Goal: Find specific page/section: Find specific page/section

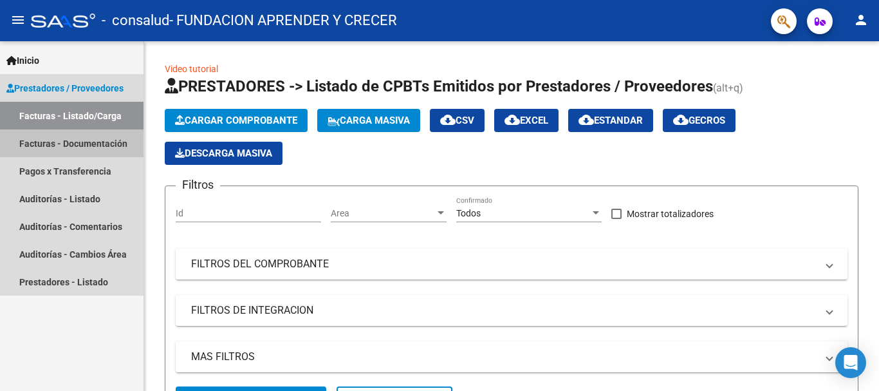
click at [95, 141] on link "Facturas - Documentación" at bounding box center [72, 143] width 144 height 28
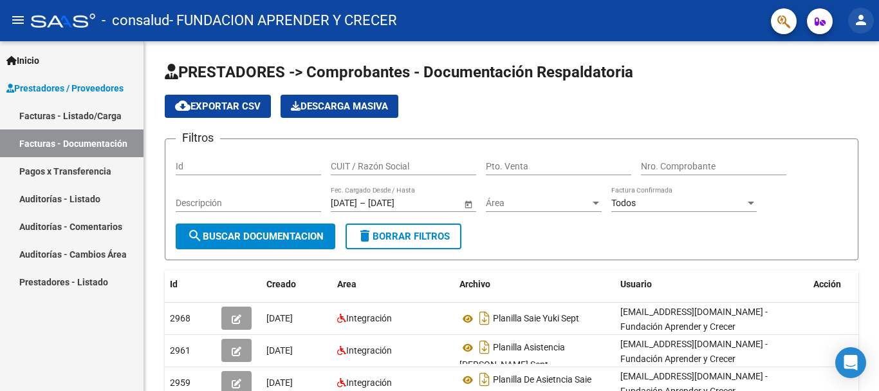
click at [861, 15] on mat-icon "person" at bounding box center [861, 19] width 15 height 15
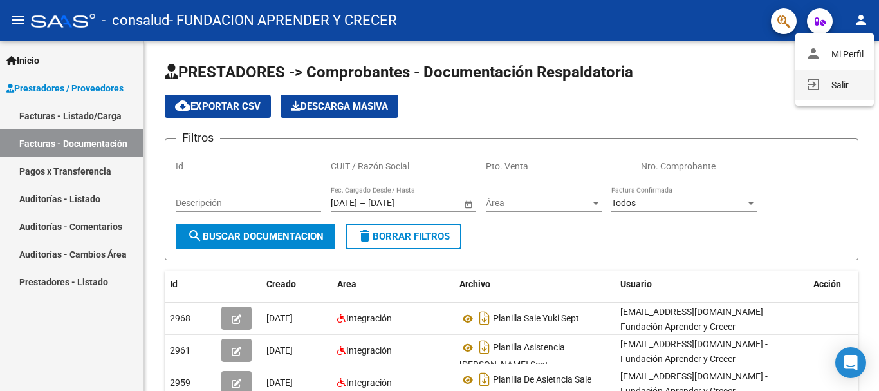
click at [832, 83] on button "exit_to_app Salir" at bounding box center [835, 85] width 79 height 31
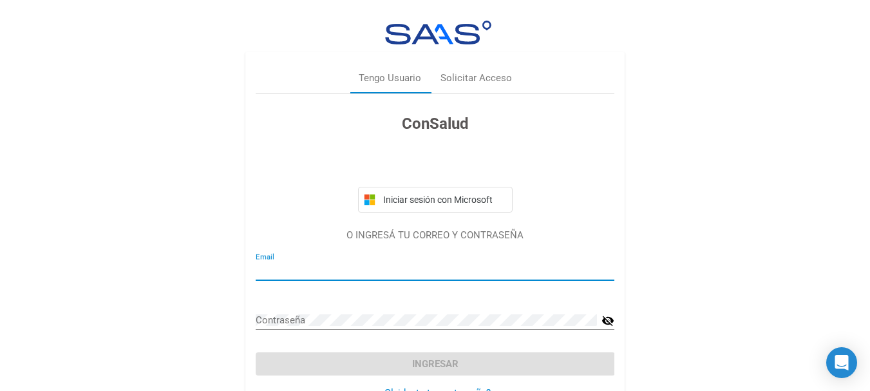
type input "[EMAIL_ADDRESS][DOMAIN_NAME]"
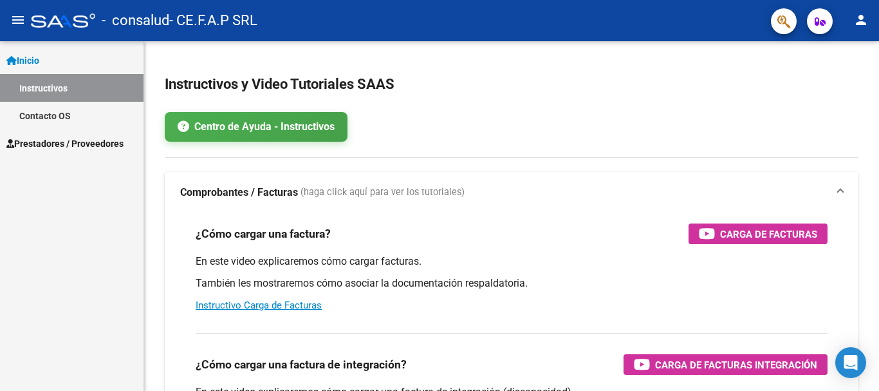
click at [66, 86] on link "Instructivos" at bounding box center [72, 88] width 144 height 28
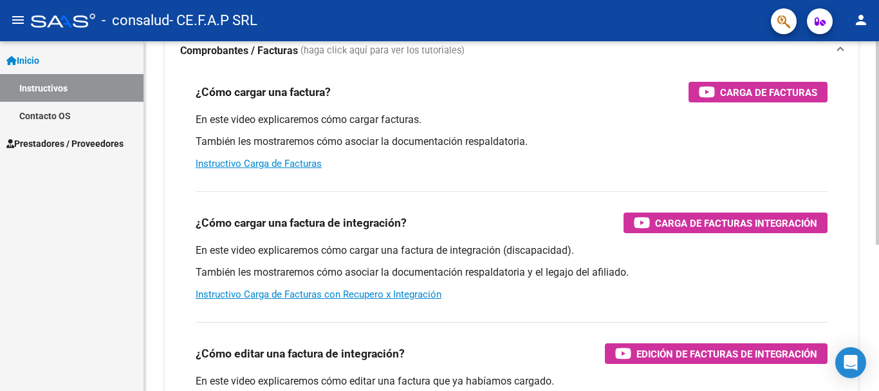
scroll to position [193, 0]
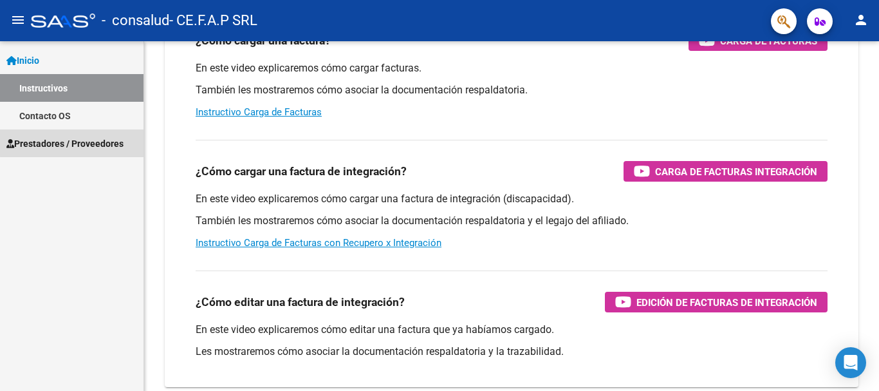
click at [81, 142] on span "Prestadores / Proveedores" at bounding box center [64, 143] width 117 height 14
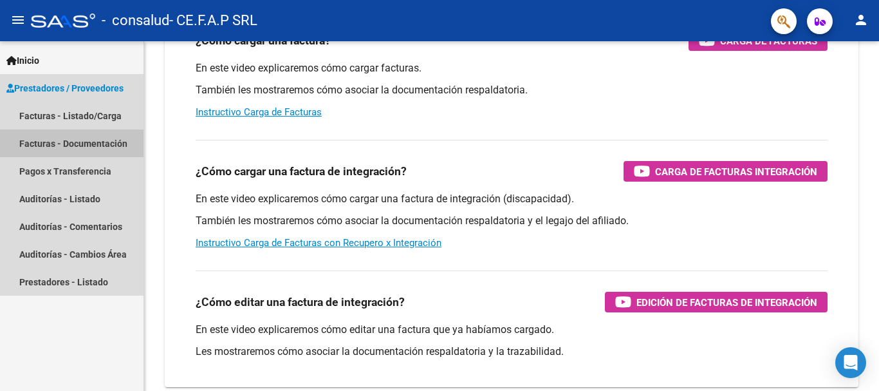
click at [91, 147] on link "Facturas - Documentación" at bounding box center [72, 143] width 144 height 28
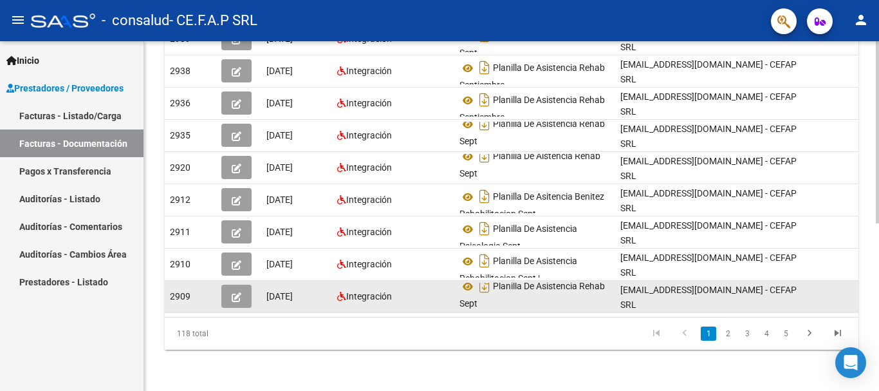
scroll to position [8, 0]
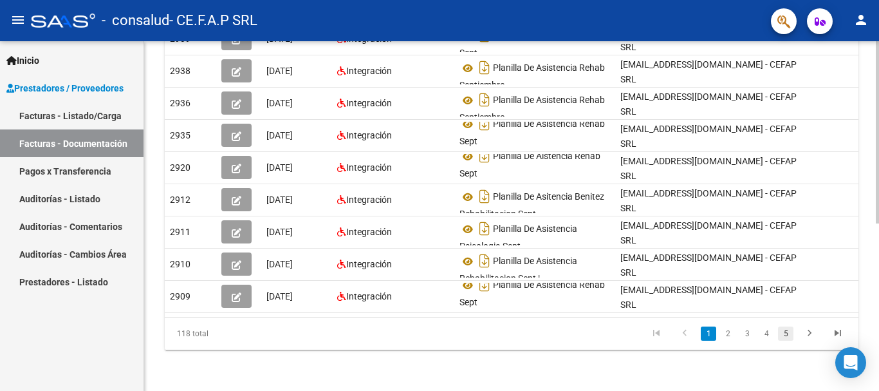
click at [786, 330] on link "5" at bounding box center [785, 333] width 15 height 14
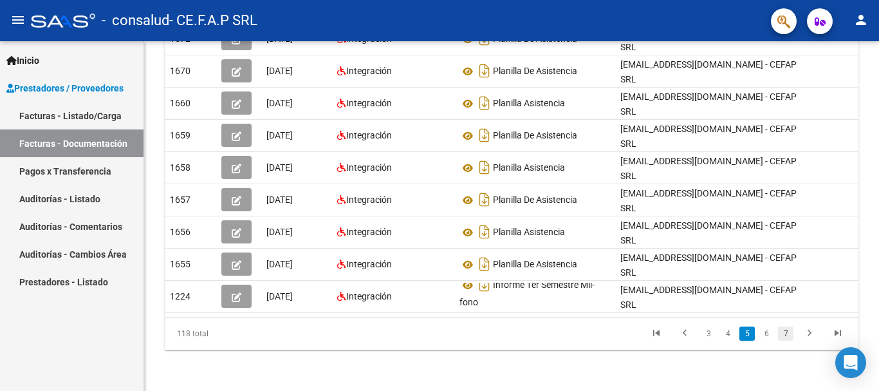
scroll to position [296, 0]
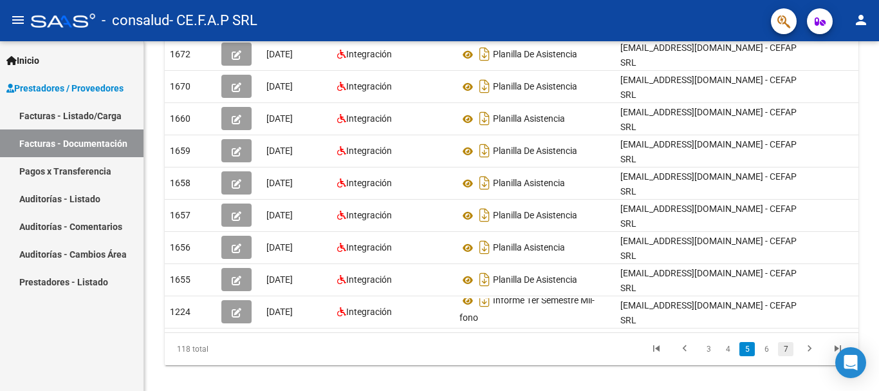
click at [786, 342] on link "7" at bounding box center [785, 349] width 15 height 14
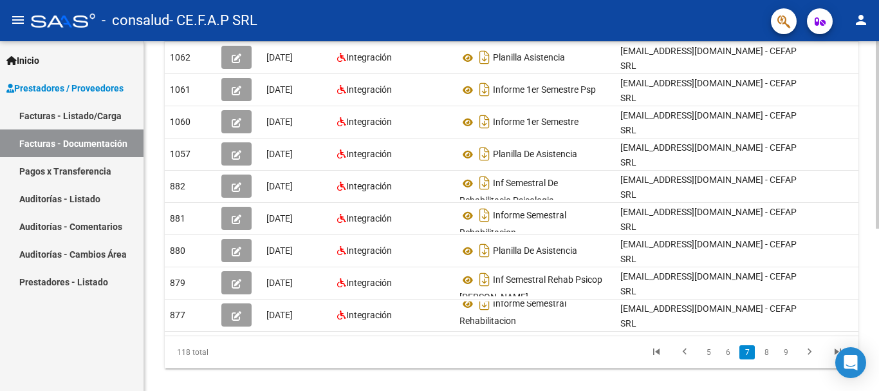
scroll to position [0, 14]
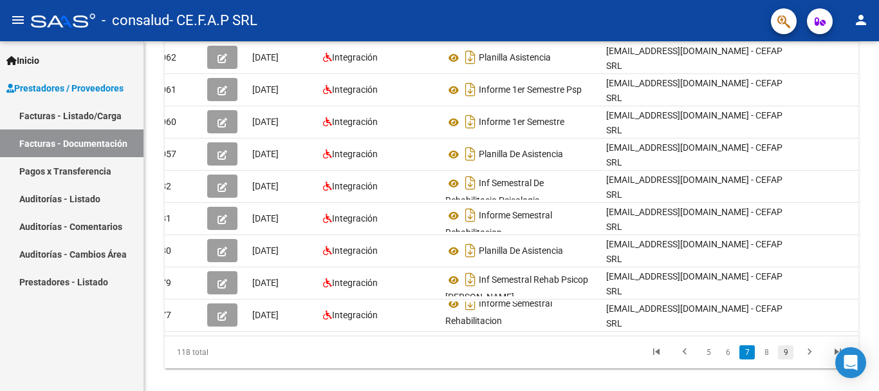
click at [788, 346] on link "9" at bounding box center [785, 352] width 15 height 14
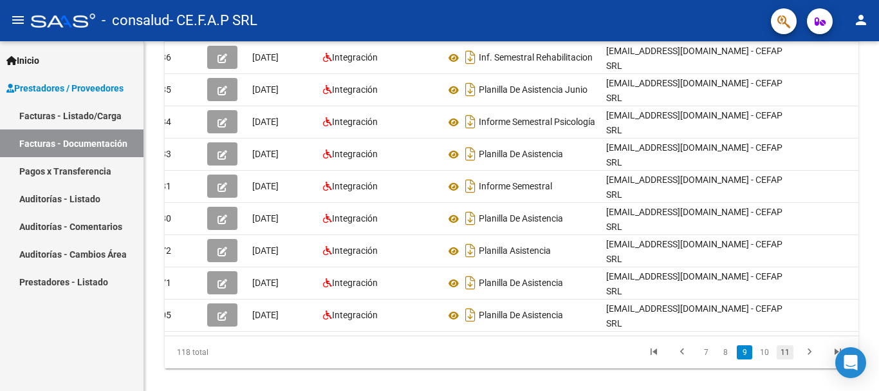
click at [789, 345] on link "11" at bounding box center [785, 352] width 17 height 14
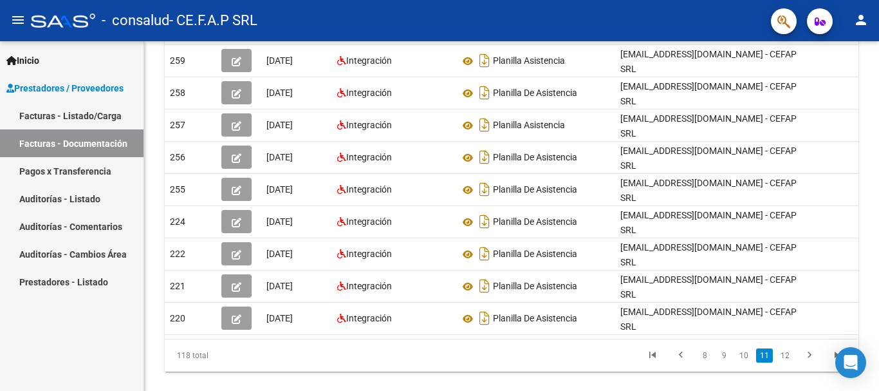
scroll to position [0, 14]
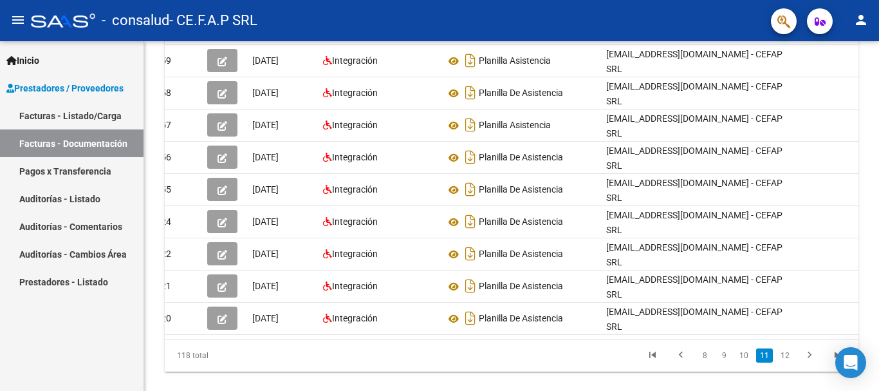
click at [84, 173] on link "Pagos x Transferencia" at bounding box center [72, 171] width 144 height 28
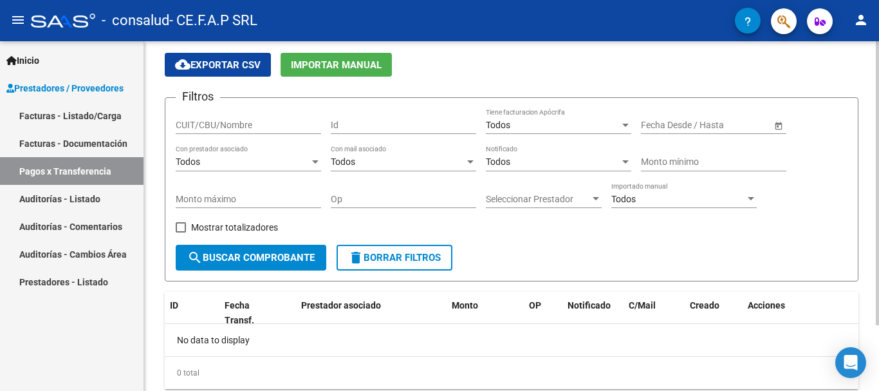
scroll to position [81, 0]
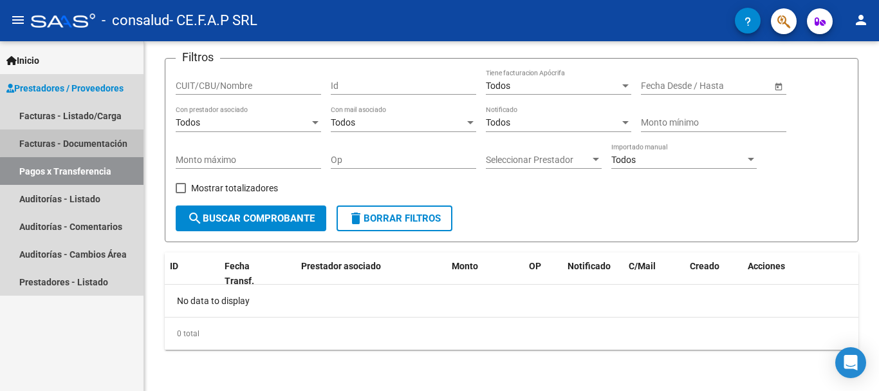
click at [87, 142] on link "Facturas - Documentación" at bounding box center [72, 143] width 144 height 28
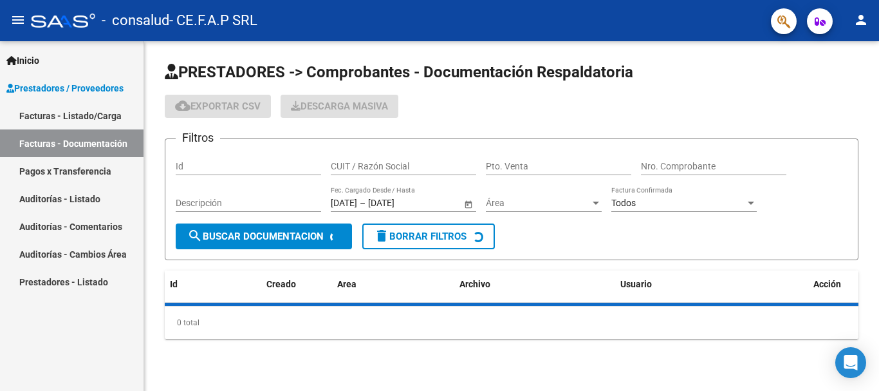
click at [89, 112] on link "Facturas - Listado/Carga" at bounding box center [72, 116] width 144 height 28
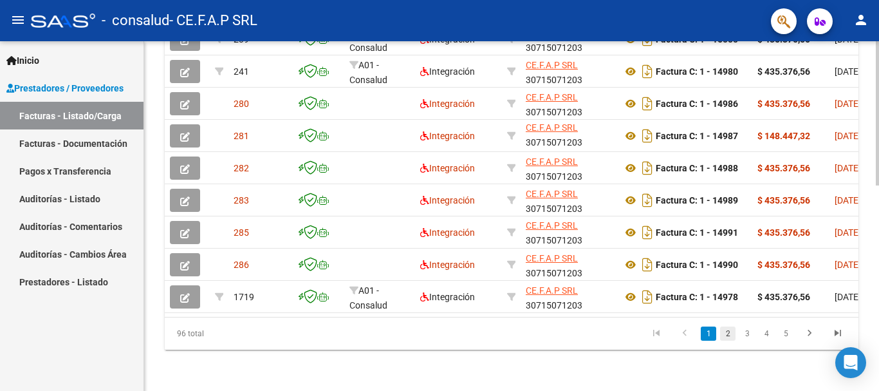
click at [729, 337] on link "2" at bounding box center [727, 333] width 15 height 14
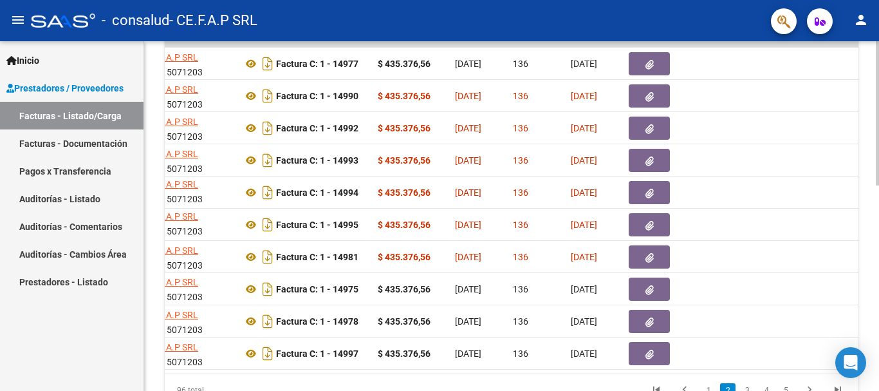
scroll to position [500, 0]
